Goal: Task Accomplishment & Management: Manage account settings

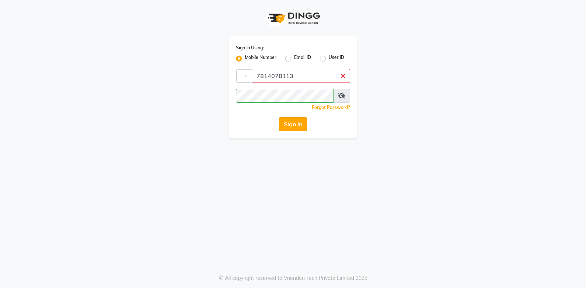
click at [294, 126] on button "Sign In" at bounding box center [293, 124] width 28 height 14
click at [292, 126] on button "Sign In" at bounding box center [293, 124] width 28 height 14
drag, startPoint x: 286, startPoint y: 124, endPoint x: 294, endPoint y: 141, distance: 18.8
click at [294, 141] on div "Sign In Using: Mobile Number Email ID User ID Country Code × 7814078113 Remembe…" at bounding box center [293, 144] width 586 height 288
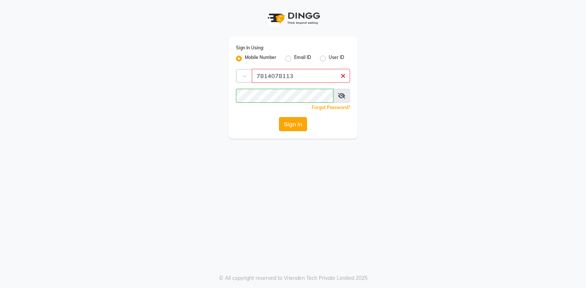
click at [298, 128] on button "Sign In" at bounding box center [293, 124] width 28 height 14
click at [288, 123] on button "Sign In" at bounding box center [293, 124] width 28 height 14
click at [289, 125] on button "Sign In" at bounding box center [293, 124] width 28 height 14
click at [279, 117] on button "Sign In" at bounding box center [293, 124] width 28 height 14
type input "7814078113"
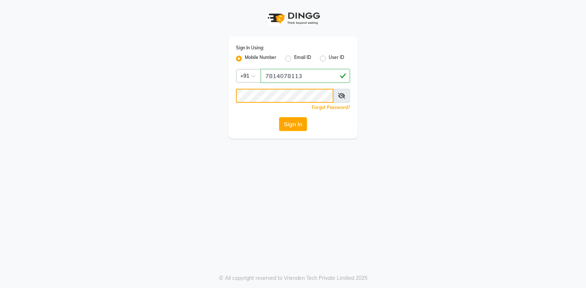
click at [279, 117] on button "Sign In" at bounding box center [293, 124] width 28 height 14
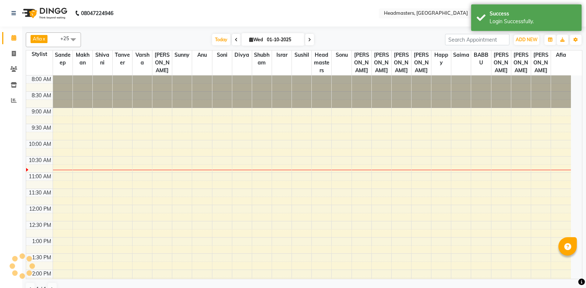
select select "en"
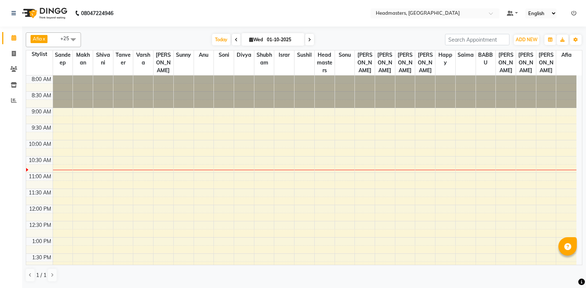
click at [235, 40] on icon at bounding box center [236, 40] width 3 height 4
type input "30-09-2025"
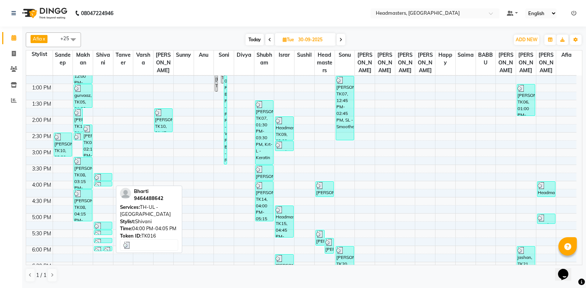
scroll to position [158, 0]
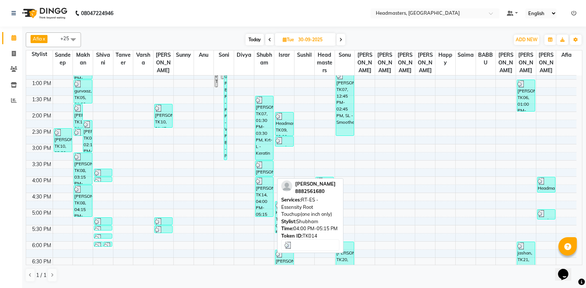
click at [259, 187] on div "meenu kashyp, TK14, 04:00 PM-05:15 PM, RT-ES - Essensity Root Touchup(one inch …" at bounding box center [264, 196] width 18 height 39
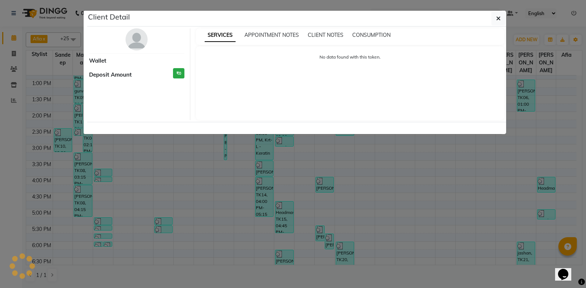
select select "3"
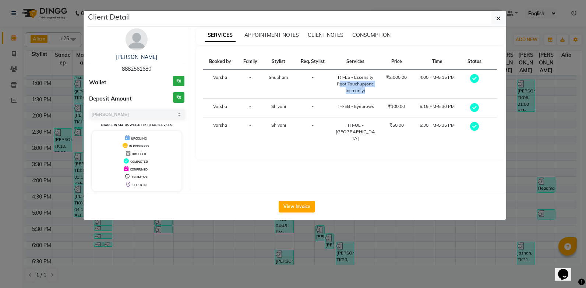
drag, startPoint x: 337, startPoint y: 84, endPoint x: 363, endPoint y: 89, distance: 27.4
click at [363, 89] on div "RT-ES - Essensity Root Touchup(one inch only)" at bounding box center [355, 84] width 40 height 20
copy div "Root Touchup(one inch only"
drag, startPoint x: 386, startPoint y: 77, endPoint x: 412, endPoint y: 77, distance: 25.8
click at [412, 77] on td "₹2,000.00" at bounding box center [396, 84] width 33 height 29
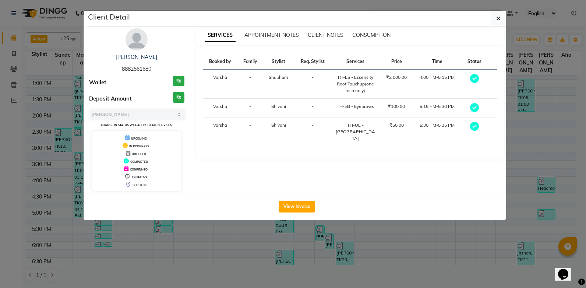
drag, startPoint x: 412, startPoint y: 77, endPoint x: 478, endPoint y: 78, distance: 66.2
click at [478, 78] on icon at bounding box center [474, 78] width 9 height 9
click at [499, 18] on icon "button" at bounding box center [498, 18] width 4 height 6
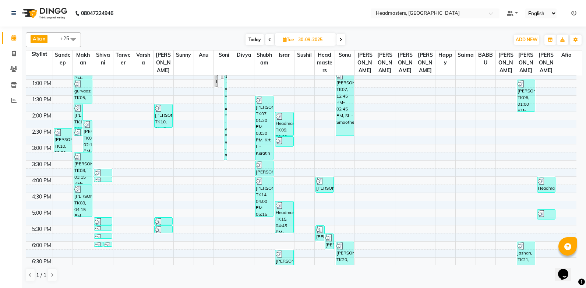
click at [340, 41] on icon at bounding box center [340, 40] width 3 height 4
type input "01-10-2025"
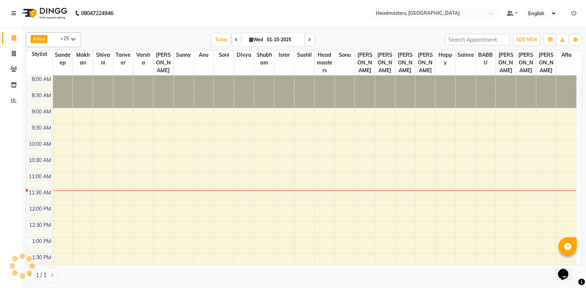
scroll to position [97, 0]
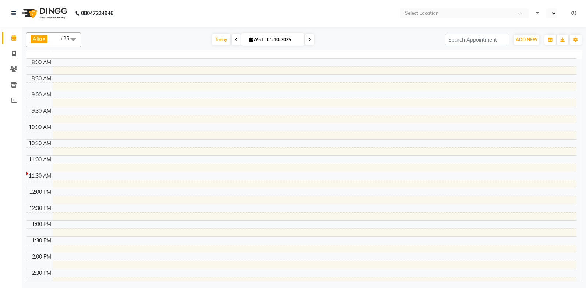
select select "en"
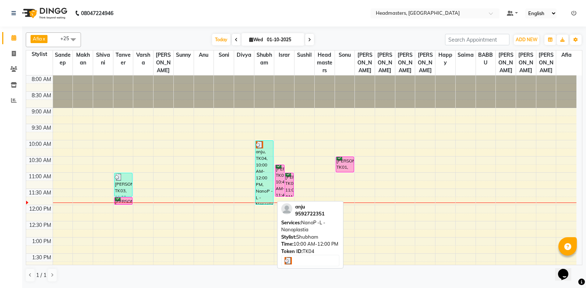
click at [258, 146] on img at bounding box center [259, 144] width 7 height 7
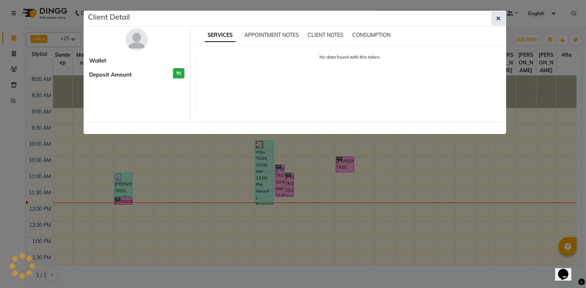
click at [496, 22] on button "button" at bounding box center [498, 18] width 14 height 14
